Goal: Find specific page/section: Find specific page/section

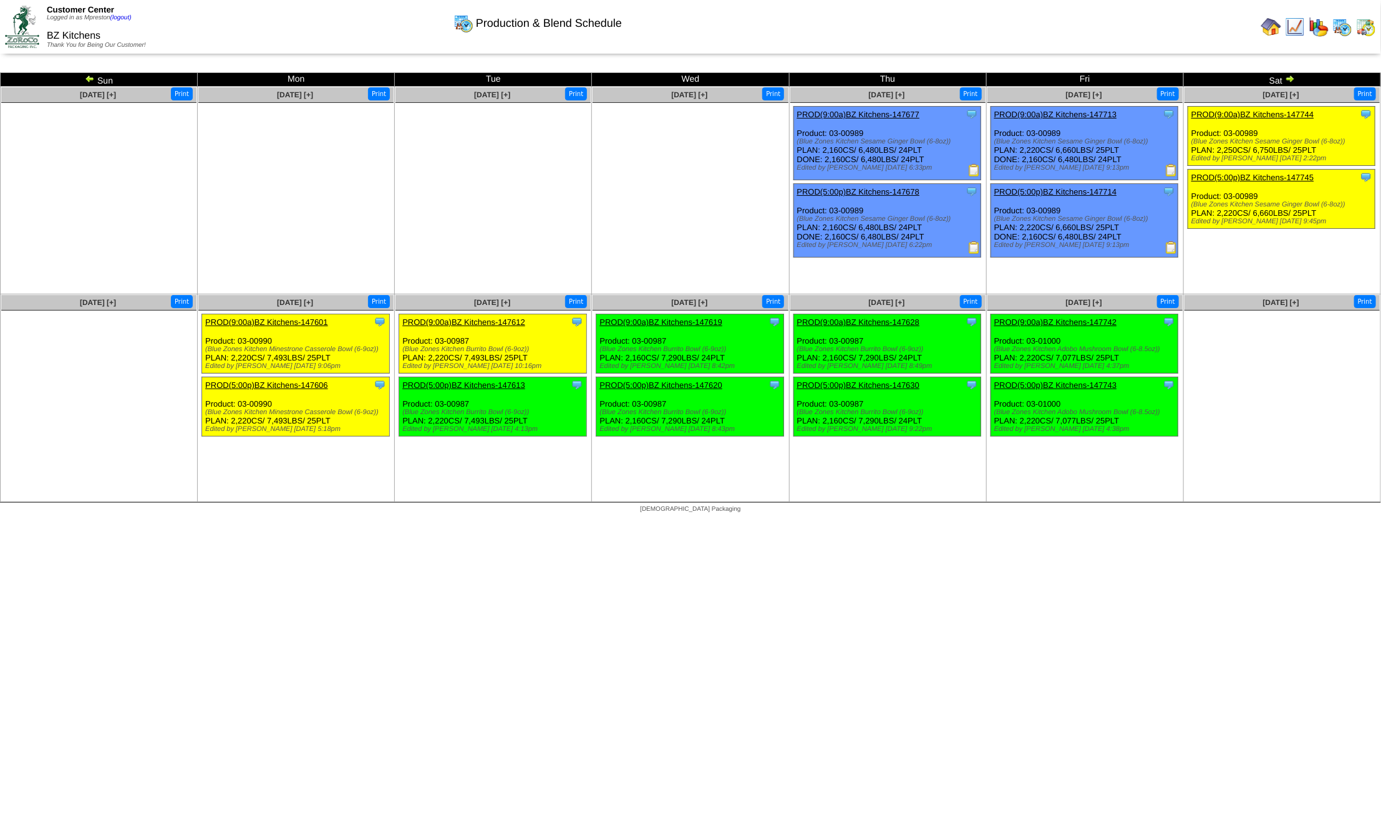
click at [1366, 26] on img at bounding box center [1367, 27] width 20 height 20
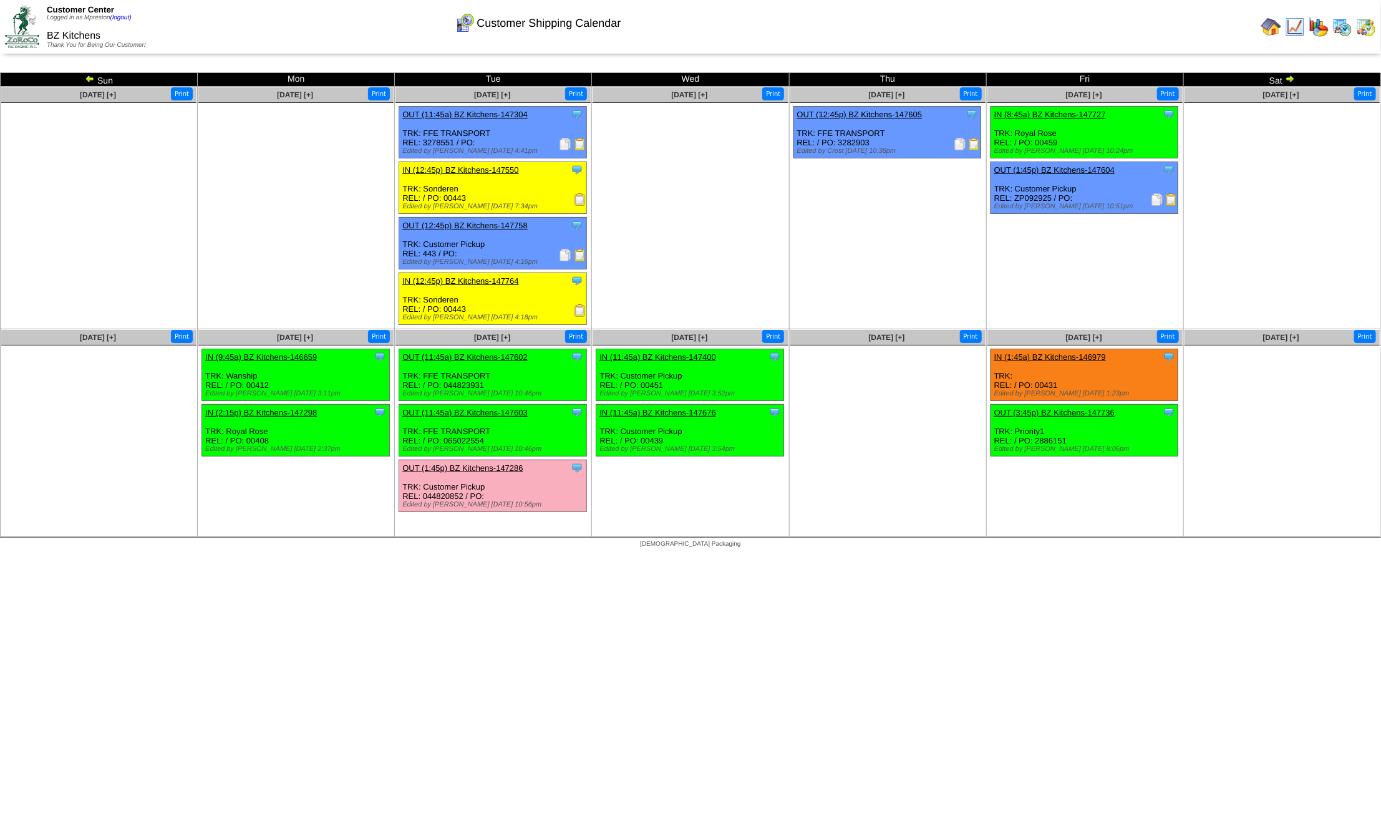
click at [1337, 25] on img at bounding box center [1343, 27] width 20 height 20
